Goal: Information Seeking & Learning: Learn about a topic

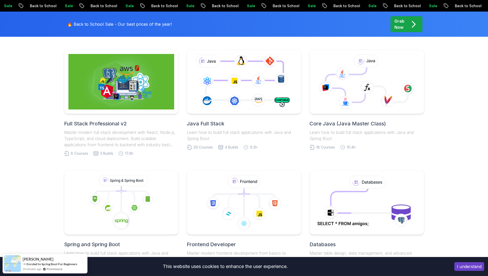
scroll to position [129, 0]
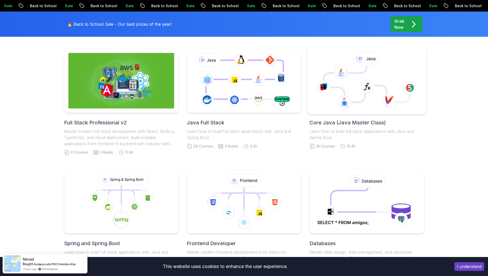
click at [320, 93] on body "Sale Back to School Sale Back to School Sale Back to School Sale Back to School…" at bounding box center [244, 271] width 488 height 801
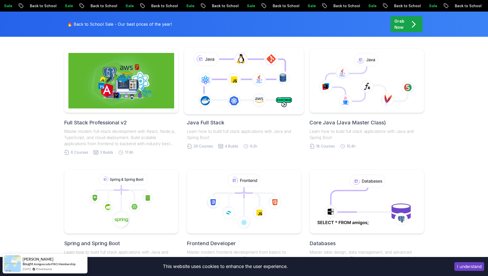
click at [260, 91] on icon at bounding box center [244, 80] width 109 height 60
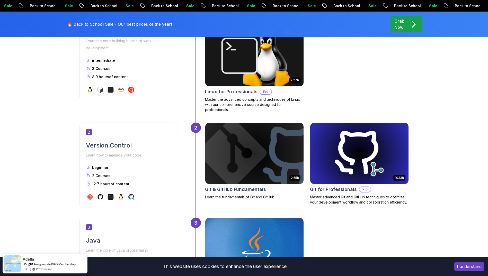
scroll to position [412, 0]
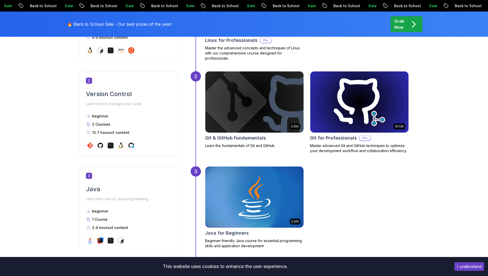
click at [342, 100] on img at bounding box center [359, 102] width 103 height 64
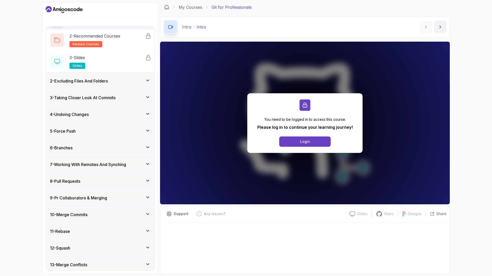
scroll to position [129, 0]
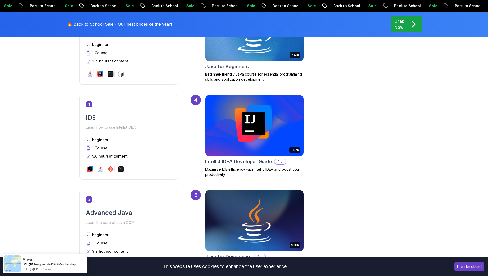
scroll to position [566, 0]
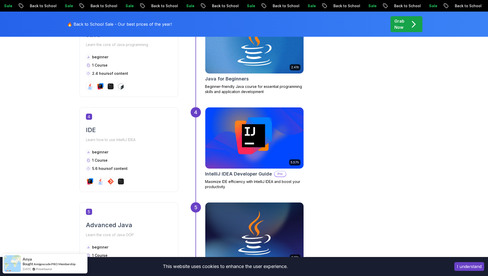
click at [270, 76] on div "Java for Beginners" at bounding box center [254, 78] width 99 height 7
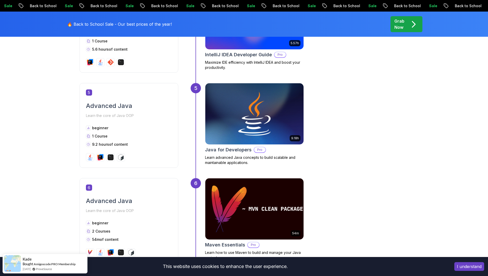
scroll to position [695, 0]
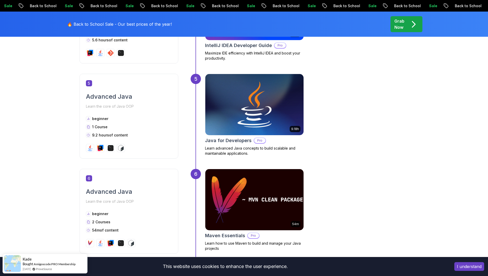
click at [267, 118] on img at bounding box center [254, 105] width 103 height 64
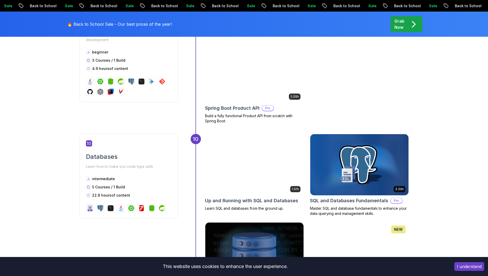
scroll to position [1081, 0]
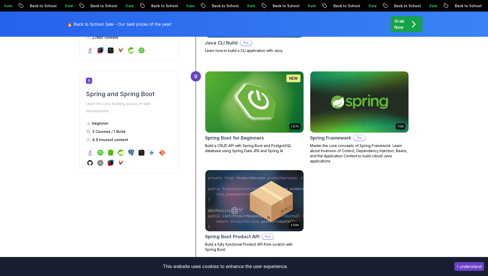
click at [271, 114] on img at bounding box center [254, 102] width 103 height 64
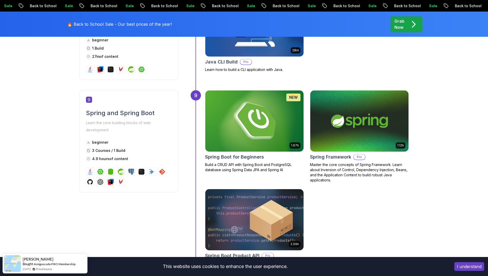
scroll to position [1081, 0]
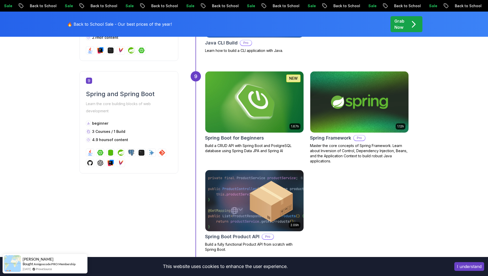
drag, startPoint x: 250, startPoint y: 142, endPoint x: 244, endPoint y: 130, distance: 13.2
click at [250, 142] on div "1.67h NEW Spring Boot for Beginners Build a CRUD API with Spring Boot and Postg…" at bounding box center [254, 112] width 99 height 82
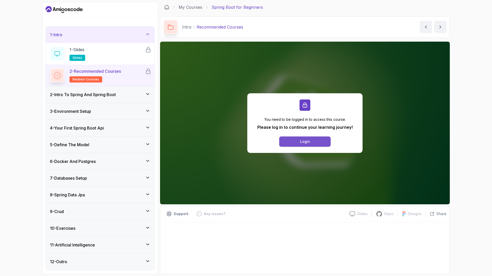
click at [303, 145] on button "Login" at bounding box center [304, 142] width 51 height 10
click at [317, 139] on button "Login" at bounding box center [304, 142] width 51 height 10
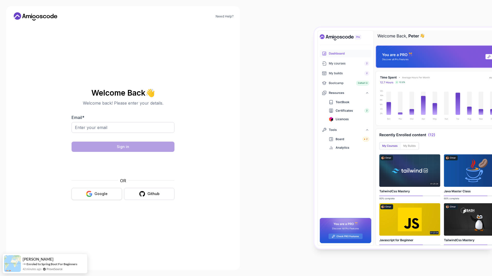
click at [104, 195] on div "Google" at bounding box center [100, 193] width 13 height 5
click at [108, 194] on button "Google" at bounding box center [97, 194] width 50 height 12
click at [109, 193] on button "Google" at bounding box center [97, 194] width 50 height 12
click at [131, 126] on input "Email *" at bounding box center [123, 127] width 103 height 11
click at [320, 96] on body "Need Help? Welcome Back 👋 Welcome back! Please enter your details. Email * mana…" at bounding box center [246, 138] width 492 height 276
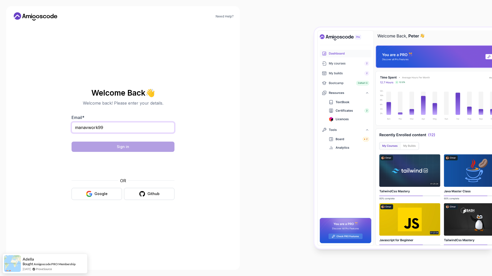
drag, startPoint x: 126, startPoint y: 127, endPoint x: 120, endPoint y: 130, distance: 6.2
click at [123, 128] on input "manavwork99" at bounding box center [123, 127] width 103 height 11
type input "manavwork99@gmail.com"
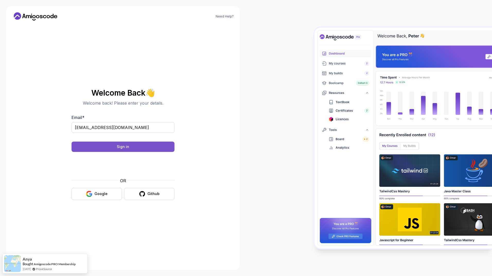
click at [108, 151] on button "Sign in" at bounding box center [123, 147] width 103 height 10
